Goal: Navigation & Orientation: Find specific page/section

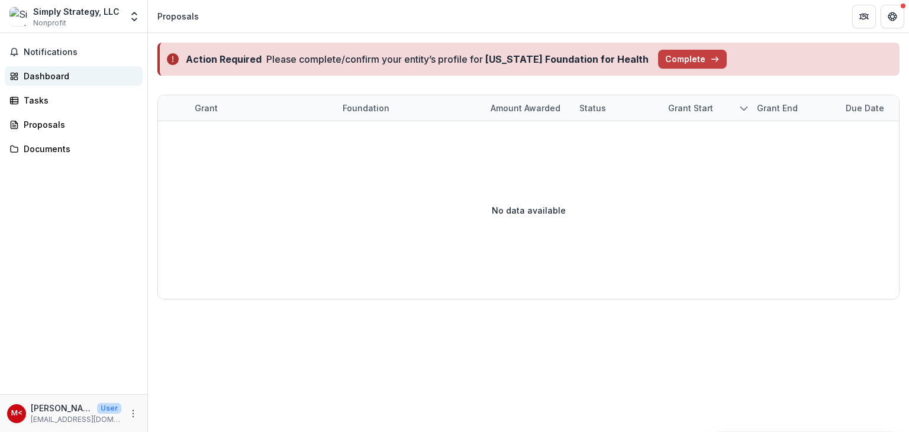
click at [43, 73] on div "Dashboard" at bounding box center [79, 76] width 110 height 12
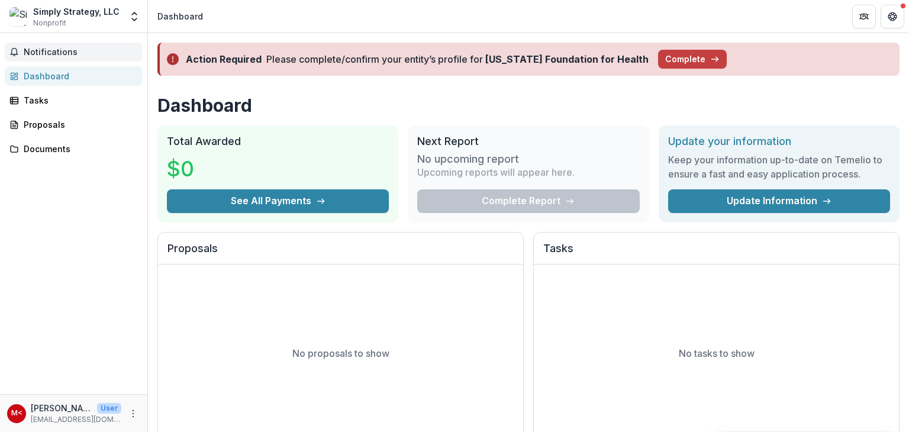
click at [47, 55] on span "Notifications" at bounding box center [81, 52] width 114 height 10
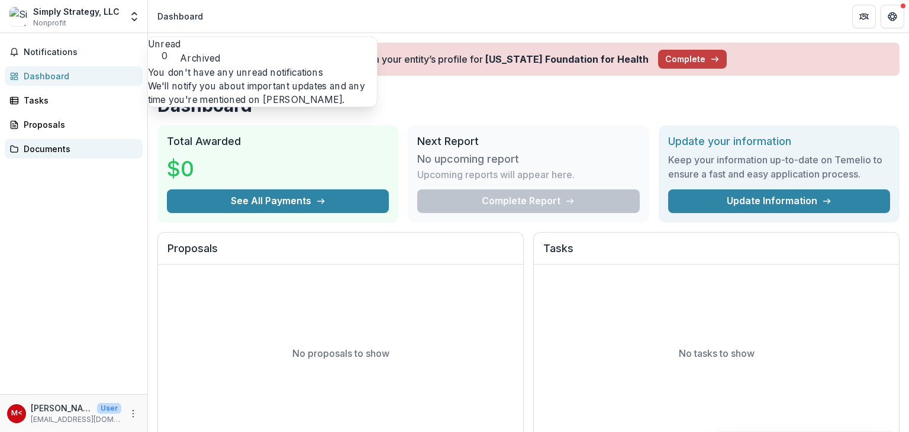
click at [59, 150] on div "Documents" at bounding box center [79, 149] width 110 height 12
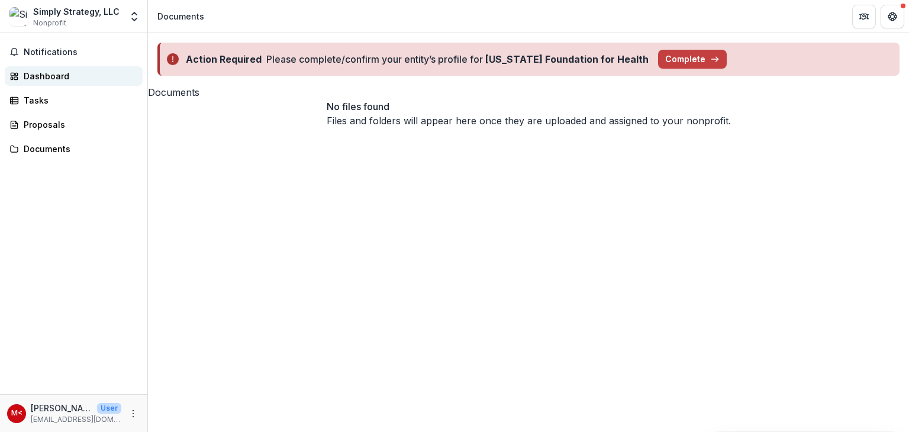
click at [50, 72] on div "Dashboard" at bounding box center [79, 76] width 110 height 12
